Goal: Information Seeking & Learning: Learn about a topic

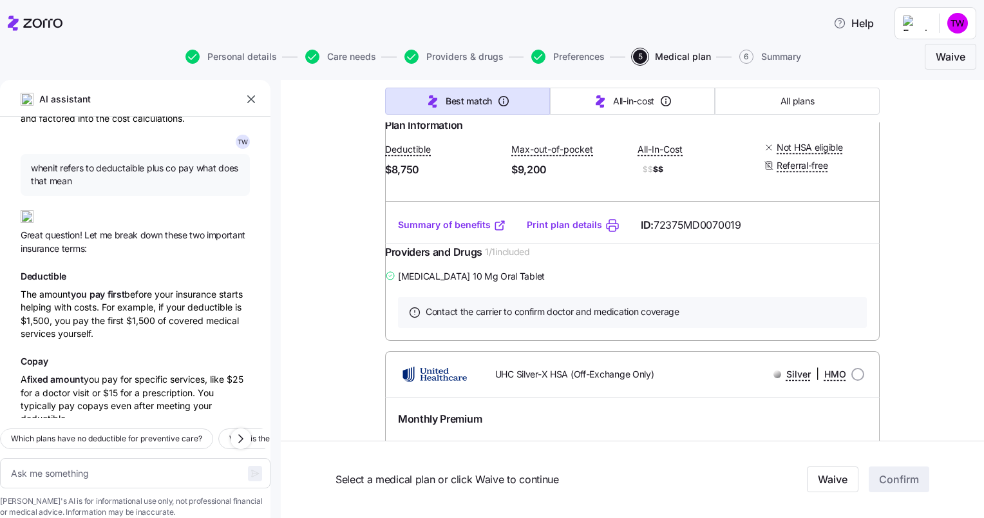
scroll to position [2620, 0]
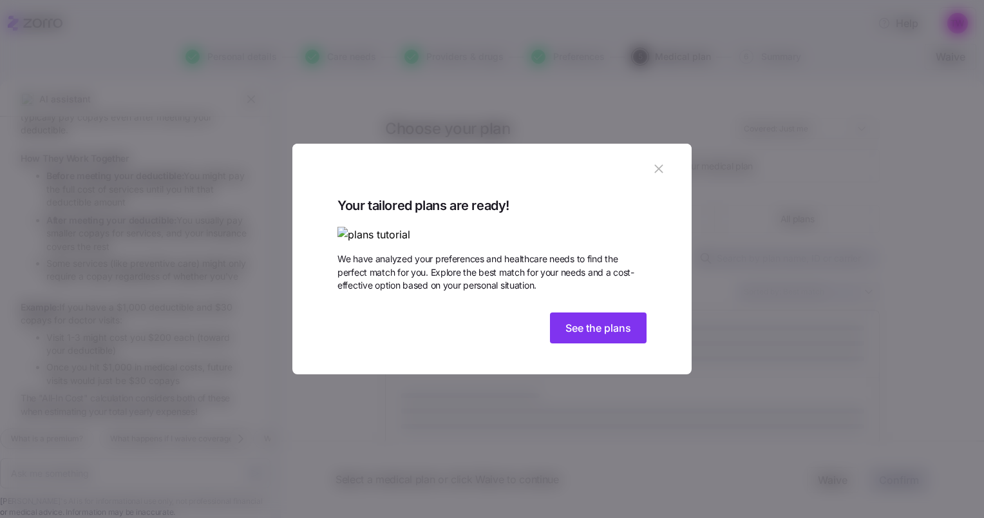
scroll to position [904, 0]
click at [656, 162] on icon "button" at bounding box center [659, 169] width 14 height 14
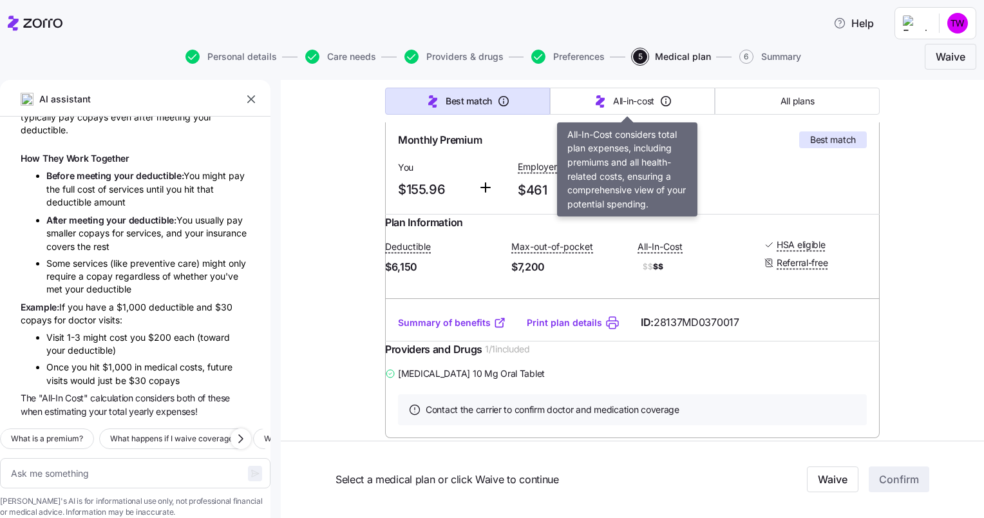
type textarea "x"
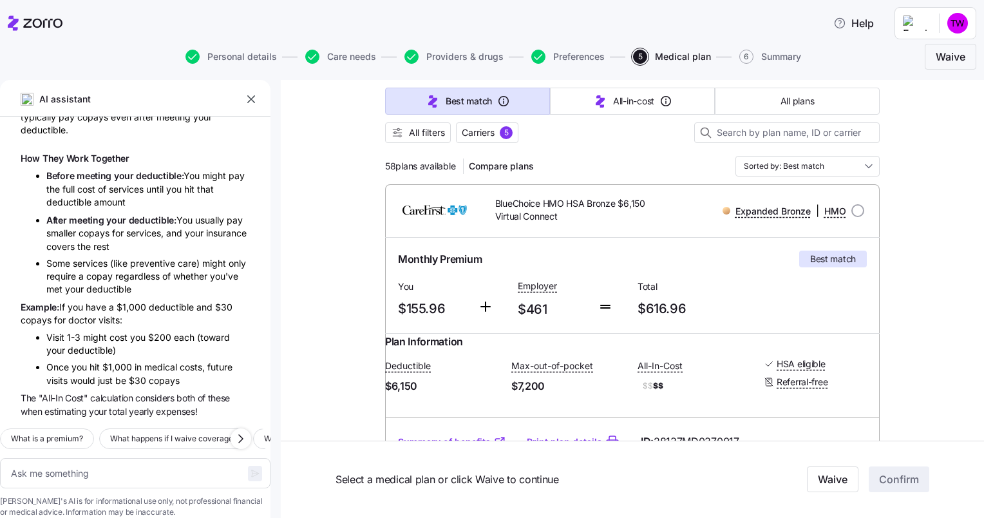
scroll to position [0, 0]
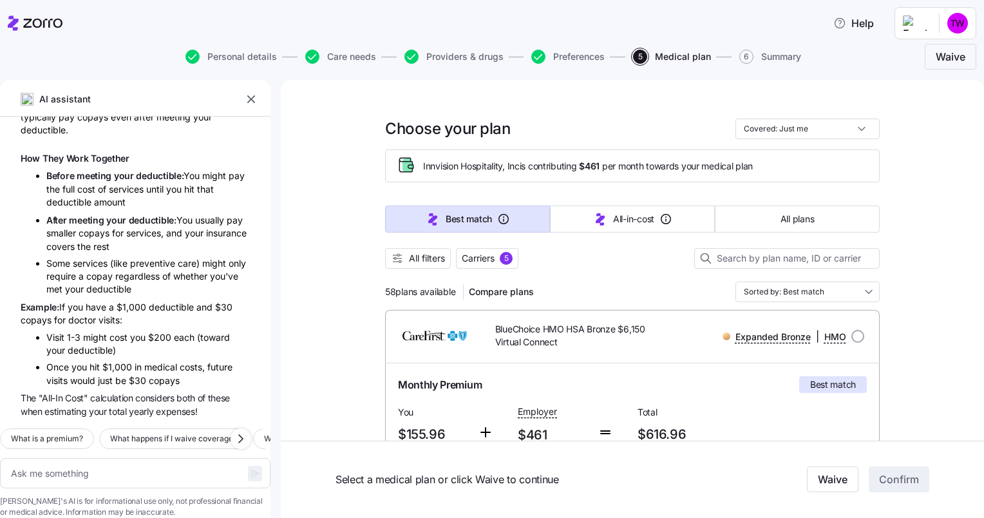
click at [260, 100] on button "button" at bounding box center [251, 99] width 18 height 18
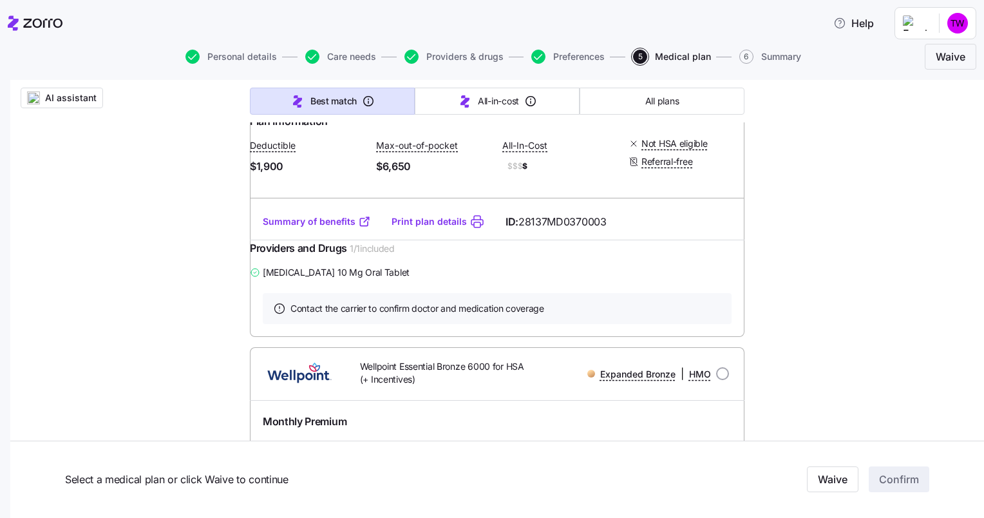
scroll to position [1135, 0]
click at [308, 227] on link "Summary of benefits" at bounding box center [317, 220] width 108 height 13
